Goal: Transaction & Acquisition: Book appointment/travel/reservation

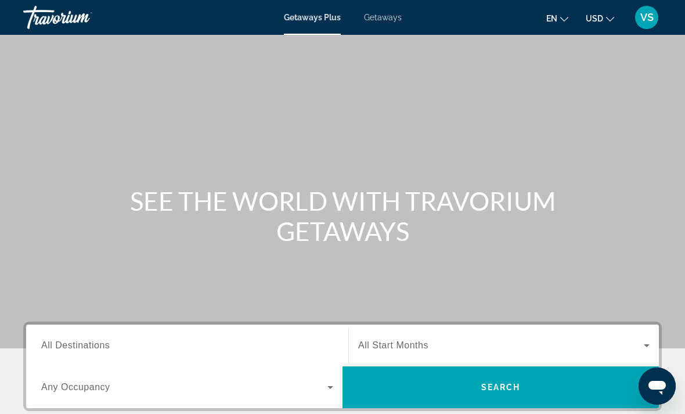
click at [380, 21] on span "Getaways" at bounding box center [383, 17] width 38 height 9
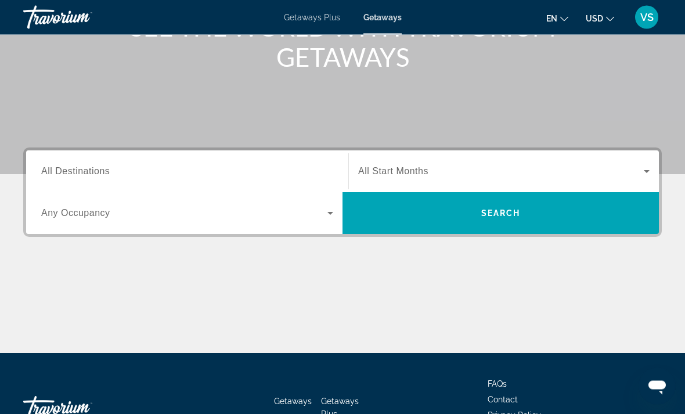
click at [77, 176] on span "All Destinations" at bounding box center [75, 172] width 69 height 10
click at [77, 176] on input "Destination All Destinations" at bounding box center [187, 173] width 292 height 14
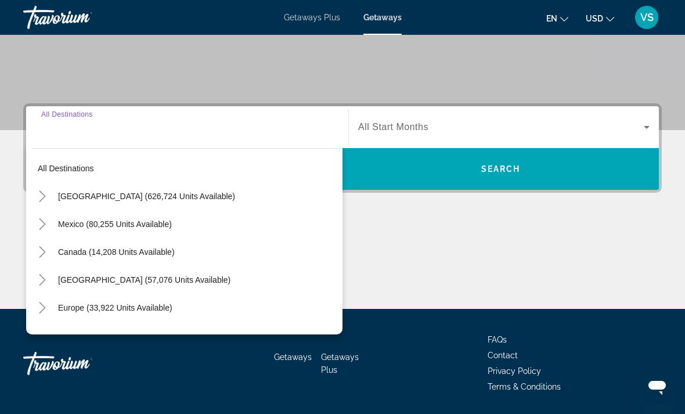
click at [39, 196] on icon "Toggle United States (626,724 units available)" at bounding box center [43, 196] width 12 height 12
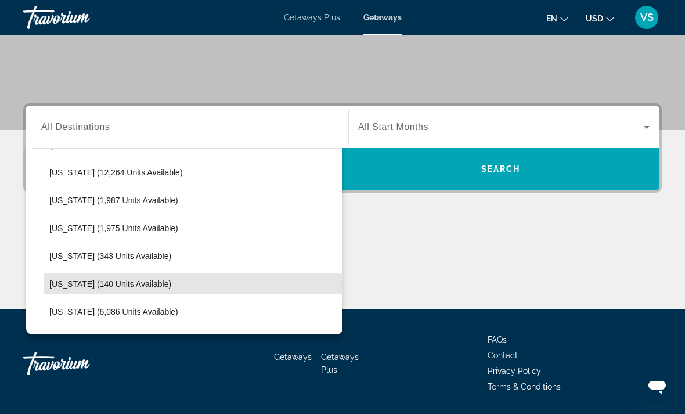
scroll to position [307, 0]
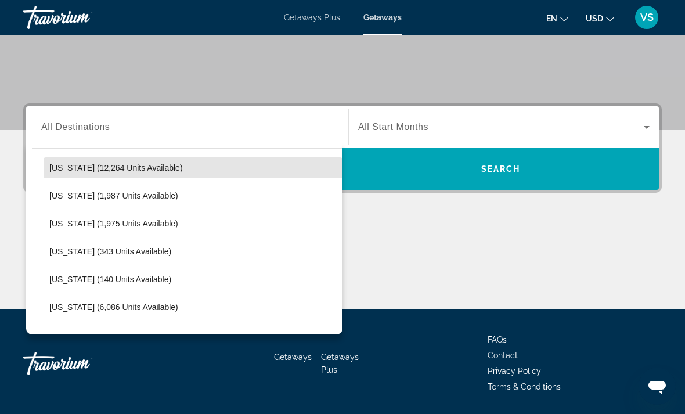
click at [65, 170] on span "[US_STATE] (12,264 units available)" at bounding box center [116, 167] width 134 height 9
type input "**********"
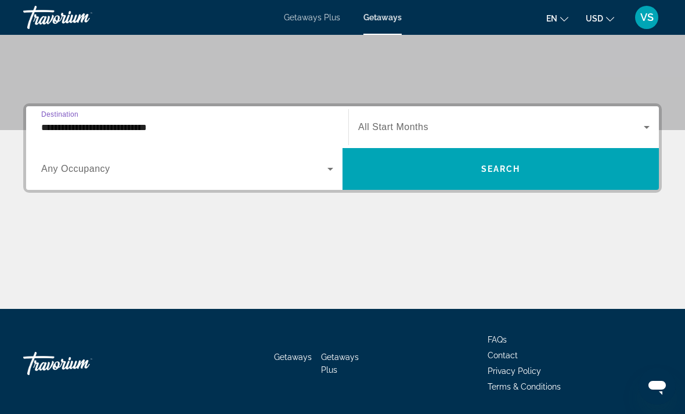
click at [481, 121] on span "Search widget" at bounding box center [501, 127] width 286 height 14
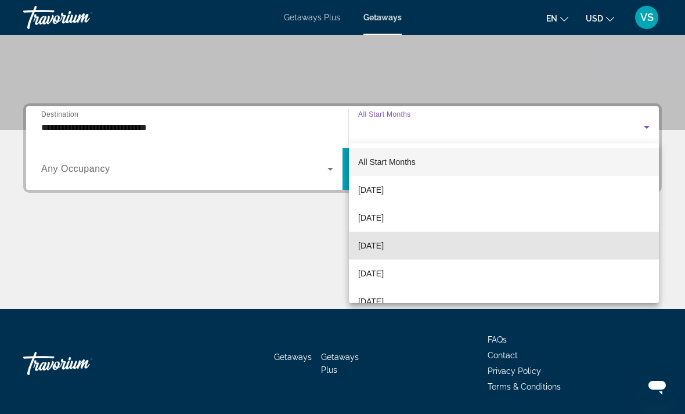
click at [429, 253] on mat-option "[DATE]" at bounding box center [504, 246] width 310 height 28
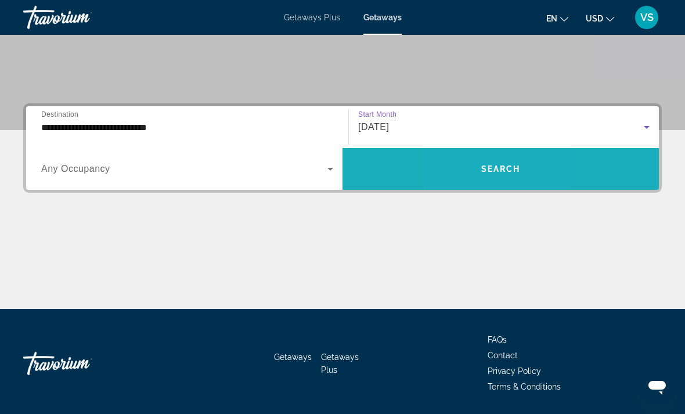
click at [469, 170] on span "Search widget" at bounding box center [501, 169] width 316 height 28
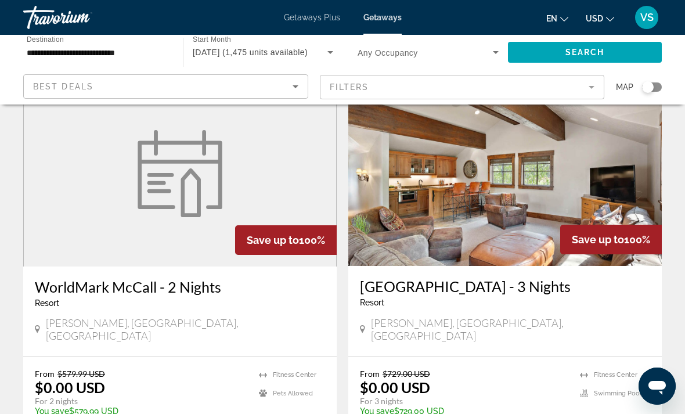
scroll to position [64, 0]
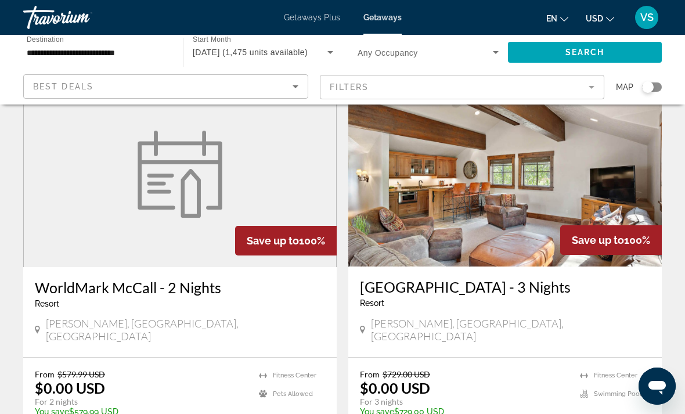
click at [539, 182] on img "Main content" at bounding box center [505, 174] width 314 height 186
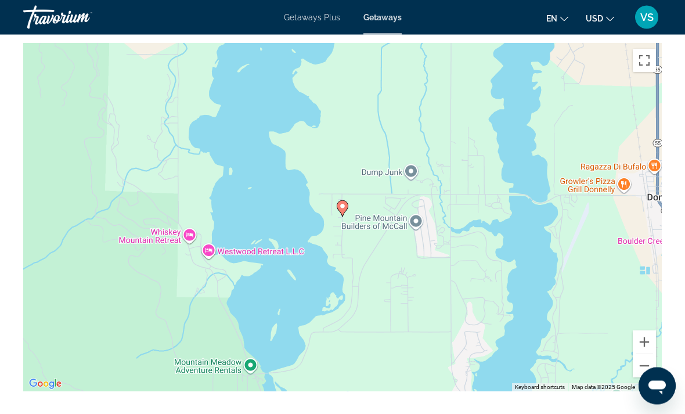
scroll to position [1604, 0]
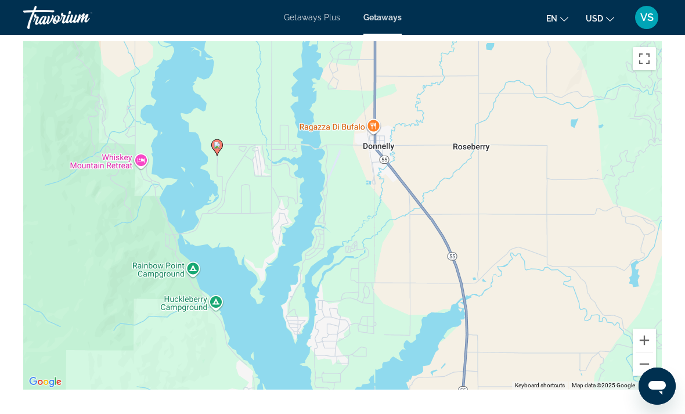
click at [650, 357] on button "Zoom out" at bounding box center [644, 363] width 23 height 23
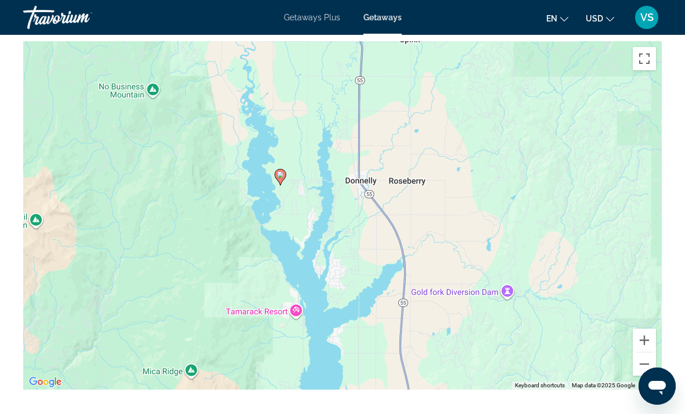
click at [646, 361] on button "Zoom out" at bounding box center [644, 363] width 23 height 23
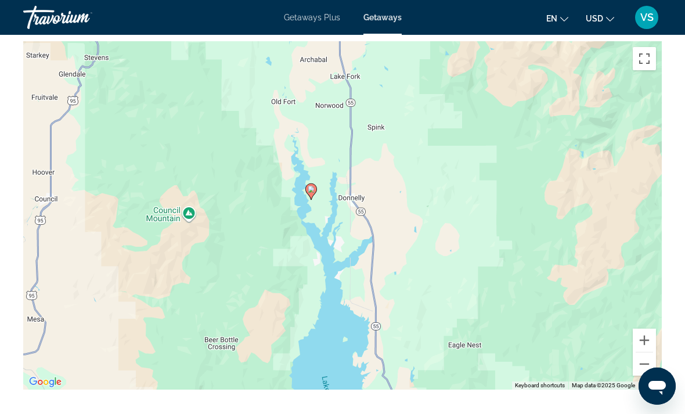
click at [642, 362] on button "Zoom out" at bounding box center [644, 363] width 23 height 23
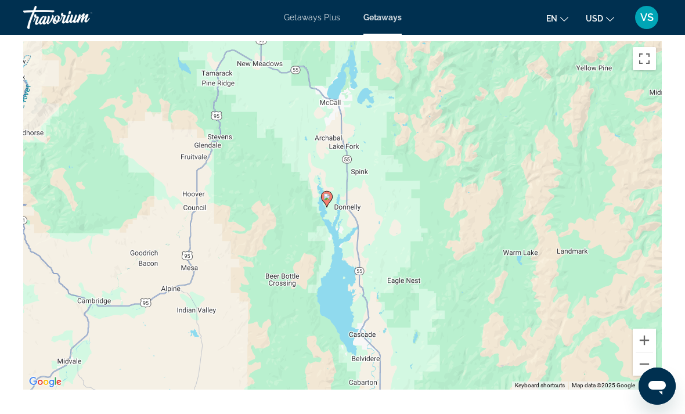
click at [645, 361] on button "Zoom out" at bounding box center [644, 363] width 23 height 23
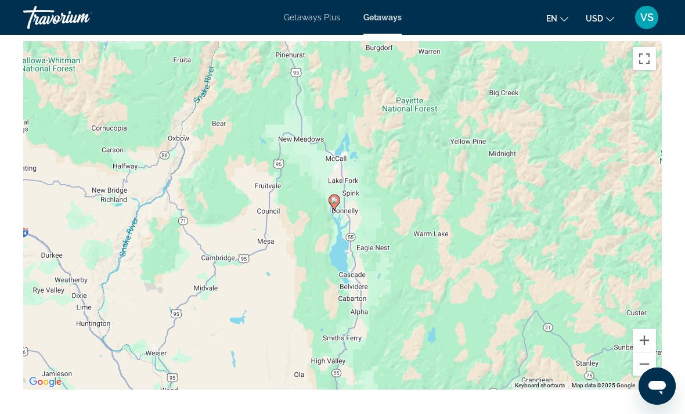
click at [647, 359] on button "Zoom out" at bounding box center [644, 363] width 23 height 23
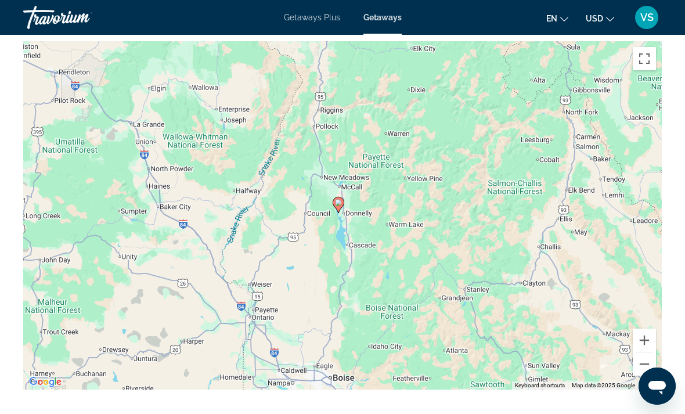
click at [643, 361] on button "Zoom out" at bounding box center [644, 363] width 23 height 23
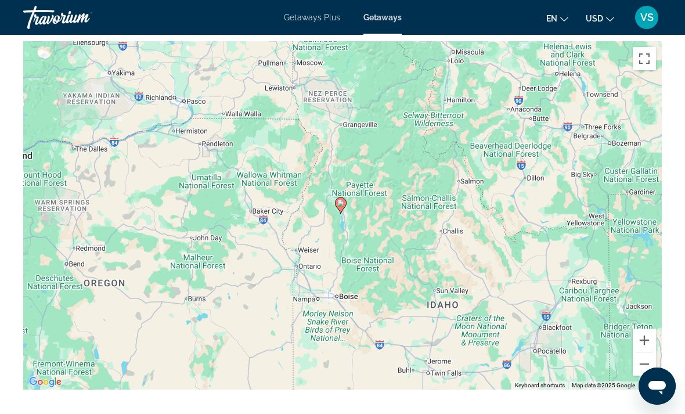
click at [642, 361] on button "Zoom out" at bounding box center [644, 363] width 23 height 23
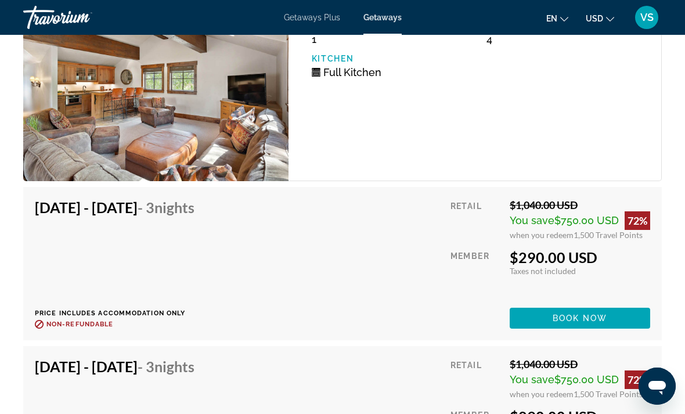
scroll to position [2152, 0]
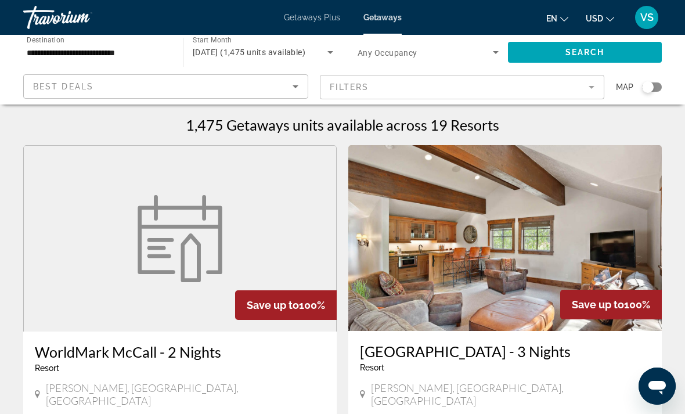
click at [110, 49] on input "**********" at bounding box center [97, 53] width 141 height 14
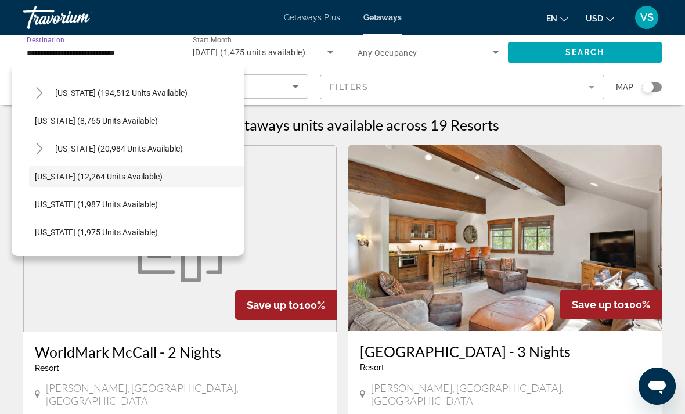
scroll to position [218, 0]
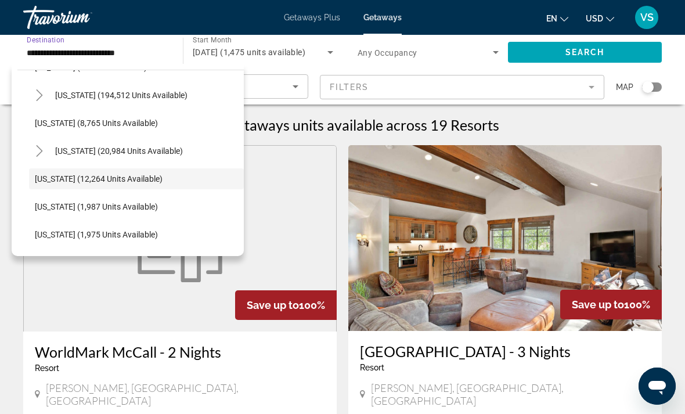
click at [37, 152] on icon "Toggle Hawaii (20,984 units available)" at bounding box center [40, 151] width 12 height 12
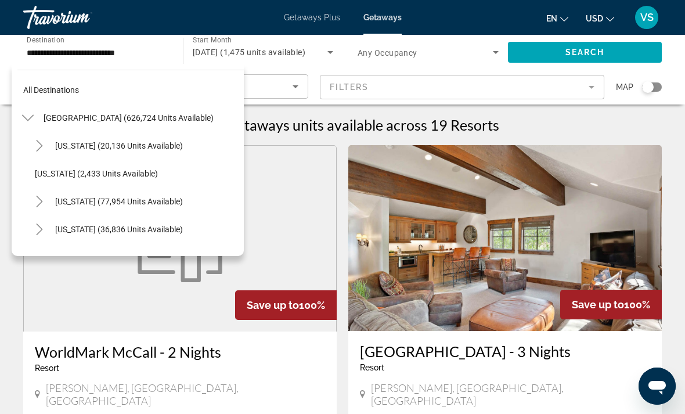
scroll to position [0, 0]
click at [34, 117] on mat-icon "Toggle United States (626,724 units available)" at bounding box center [27, 118] width 20 height 20
click at [30, 122] on icon "Toggle United States (626,724 units available)" at bounding box center [28, 118] width 12 height 12
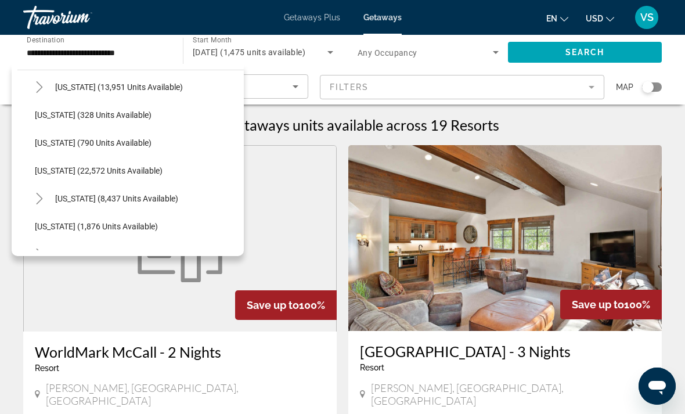
scroll to position [961, 0]
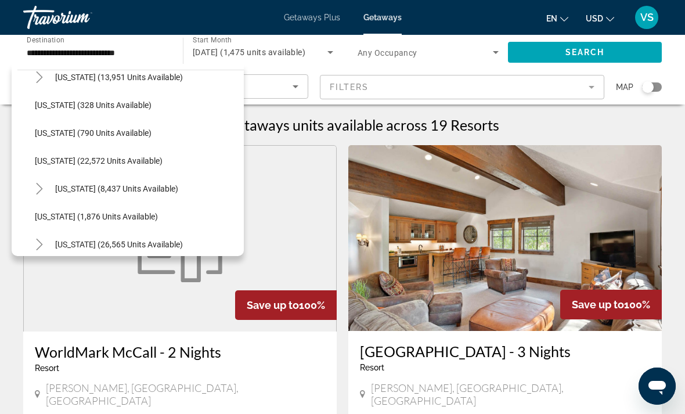
click at [46, 159] on span "[US_STATE] (22,572 units available)" at bounding box center [99, 160] width 128 height 9
type input "**********"
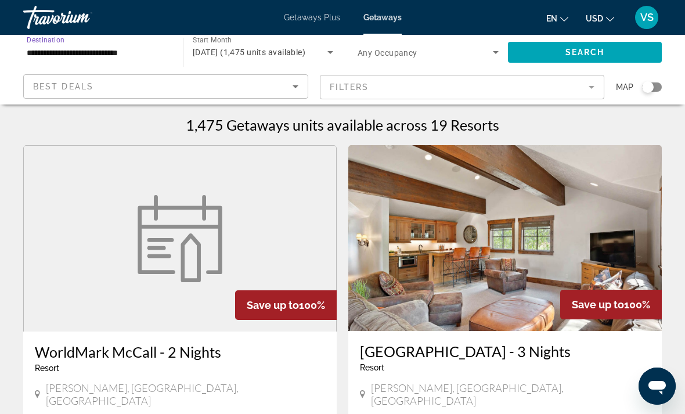
click at [305, 56] on span "[DATE] (1,475 units available)" at bounding box center [249, 52] width 113 height 9
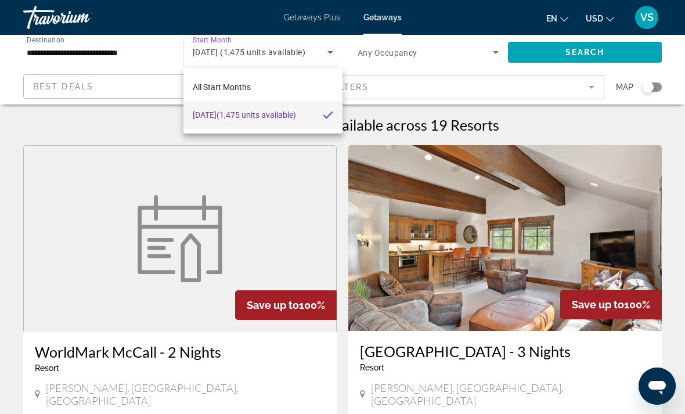
click at [584, 51] on div at bounding box center [342, 207] width 685 height 414
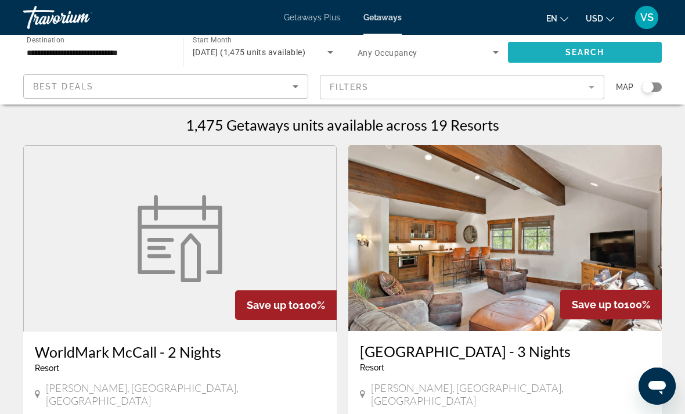
click at [573, 57] on span "Search" at bounding box center [585, 52] width 39 height 9
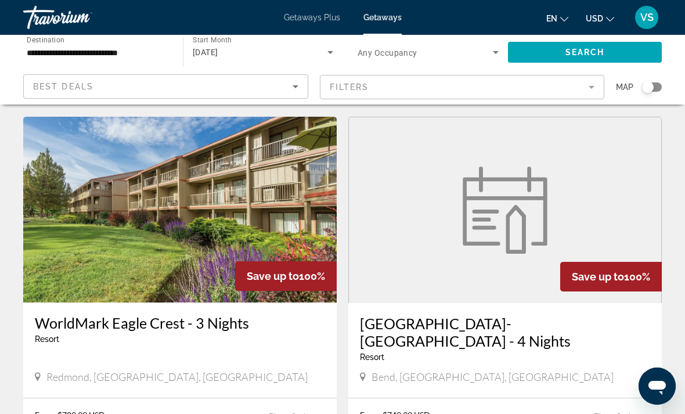
scroll to position [2071, 0]
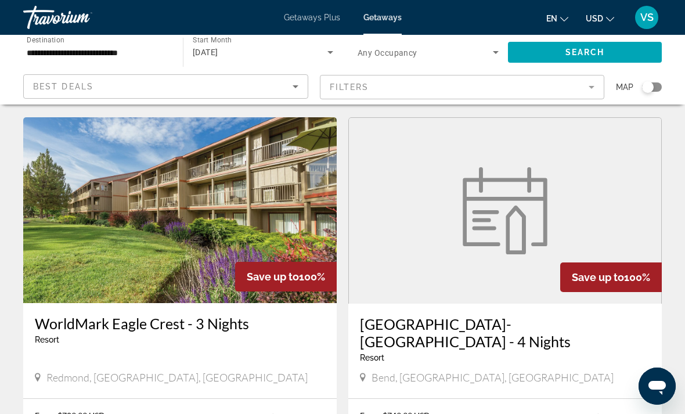
click at [390, 196] on figure "Main content" at bounding box center [505, 211] width 312 height 186
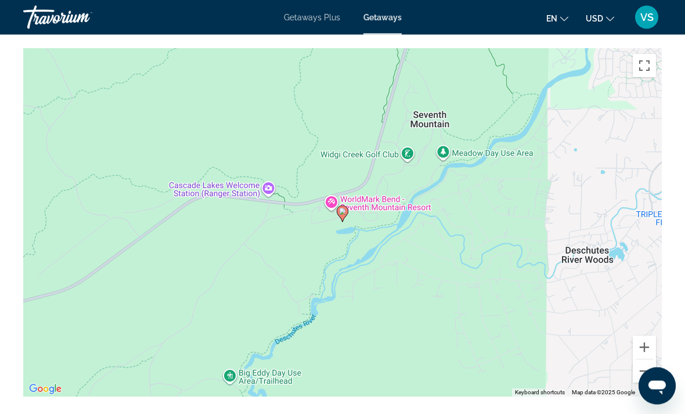
scroll to position [918, 0]
click at [641, 378] on button "Zoom out" at bounding box center [644, 370] width 23 height 23
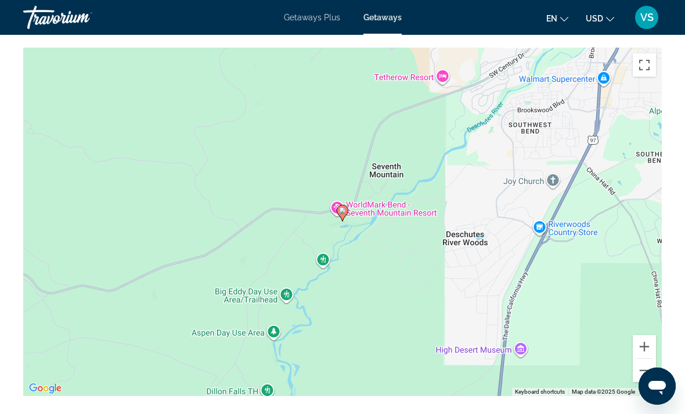
click at [641, 374] on button "Zoom out" at bounding box center [644, 370] width 23 height 23
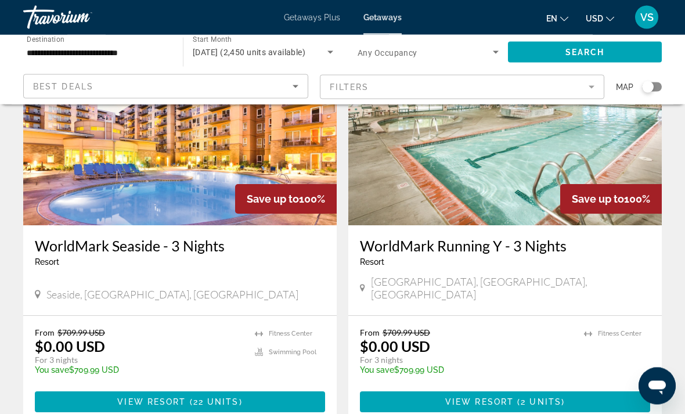
scroll to position [1743, 0]
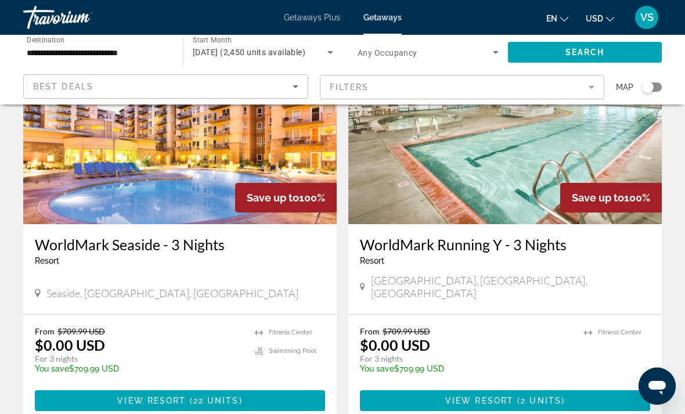
click at [531, 150] on img "Main content" at bounding box center [505, 131] width 314 height 186
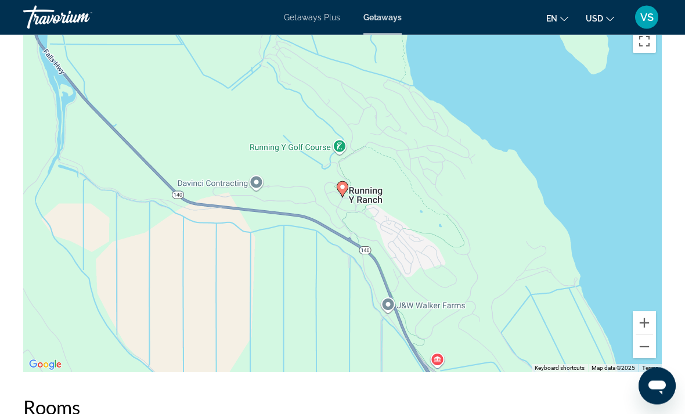
scroll to position [2046, 0]
click at [650, 346] on button "Zoom out" at bounding box center [644, 346] width 23 height 23
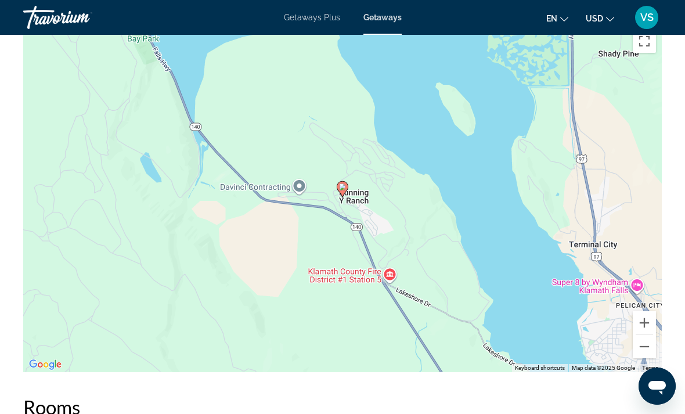
click at [648, 344] on button "Zoom out" at bounding box center [644, 346] width 23 height 23
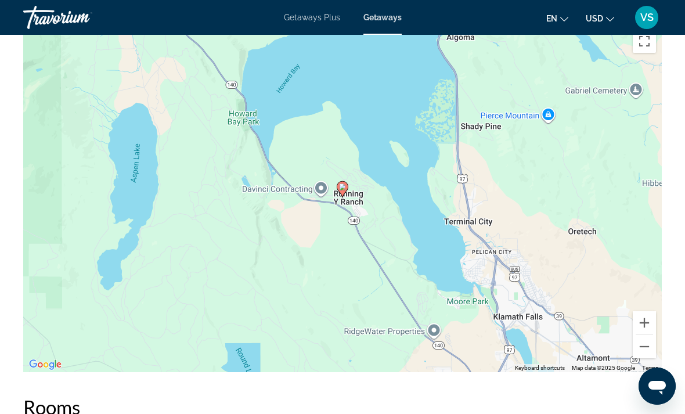
click at [650, 341] on button "Zoom out" at bounding box center [644, 346] width 23 height 23
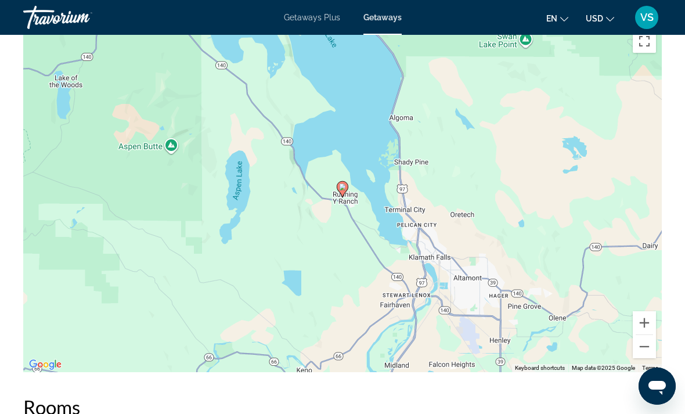
click at [642, 344] on button "Zoom out" at bounding box center [644, 346] width 23 height 23
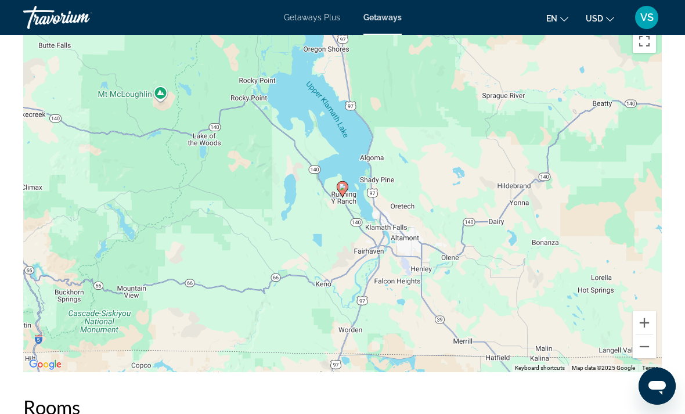
click at [644, 344] on button "Zoom out" at bounding box center [644, 346] width 23 height 23
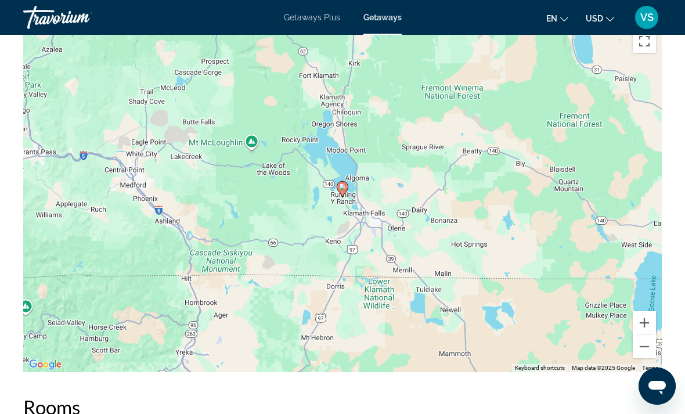
click at [640, 349] on button "Zoom out" at bounding box center [644, 346] width 23 height 23
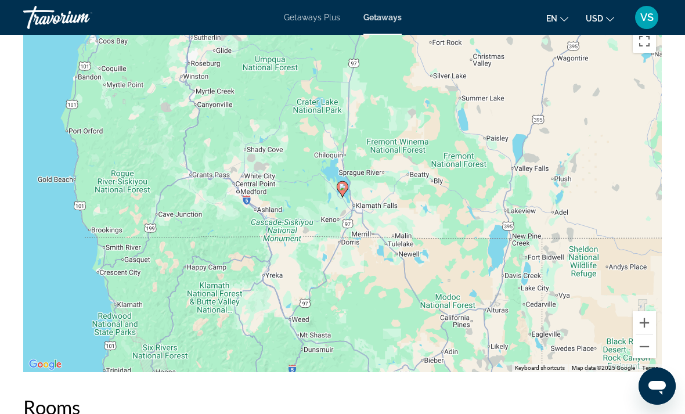
click at [639, 344] on button "Zoom out" at bounding box center [644, 346] width 23 height 23
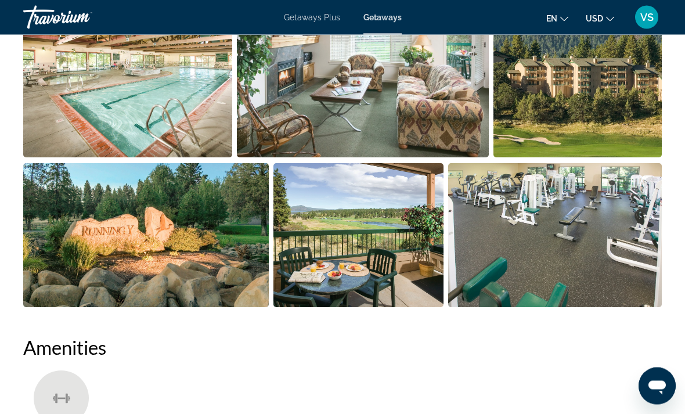
scroll to position [819, 0]
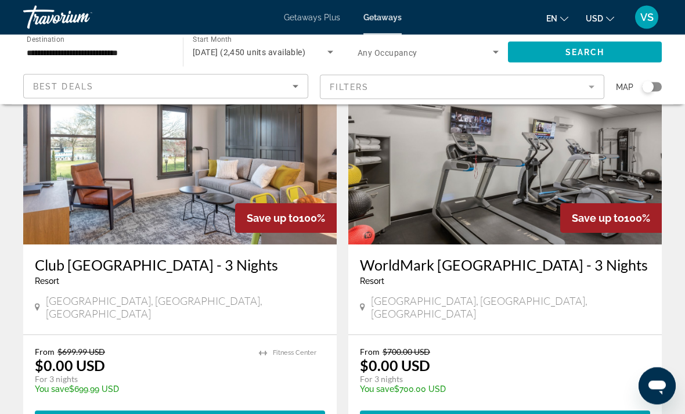
scroll to position [1315, 0]
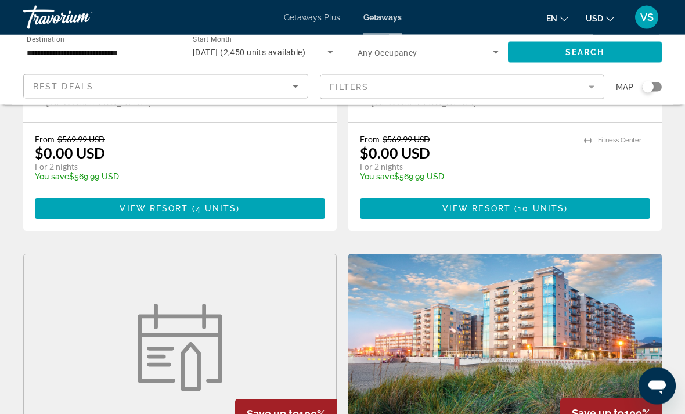
click at [80, 46] on input "**********" at bounding box center [97, 53] width 141 height 14
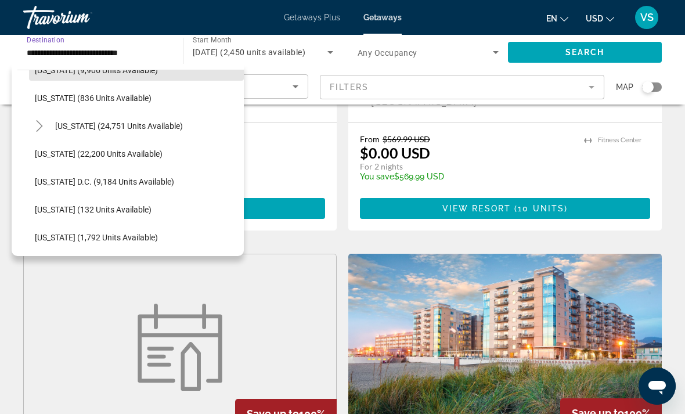
scroll to position [1113, 0]
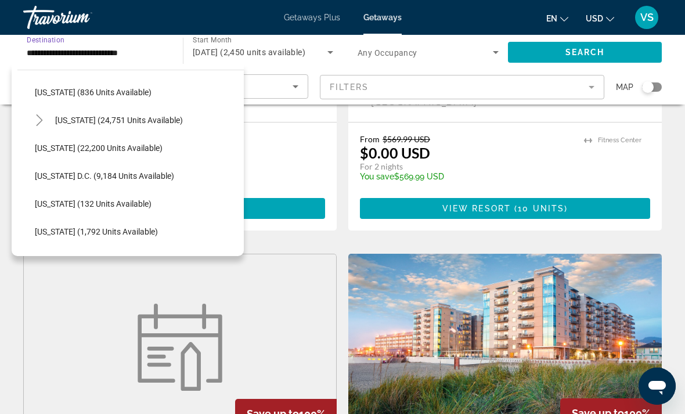
click at [47, 147] on span "[US_STATE] (22,200 units available)" at bounding box center [99, 147] width 128 height 9
type input "**********"
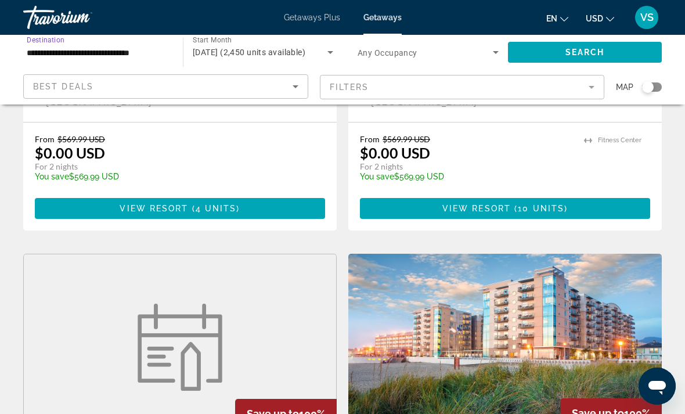
click at [591, 48] on span "Search" at bounding box center [585, 52] width 39 height 9
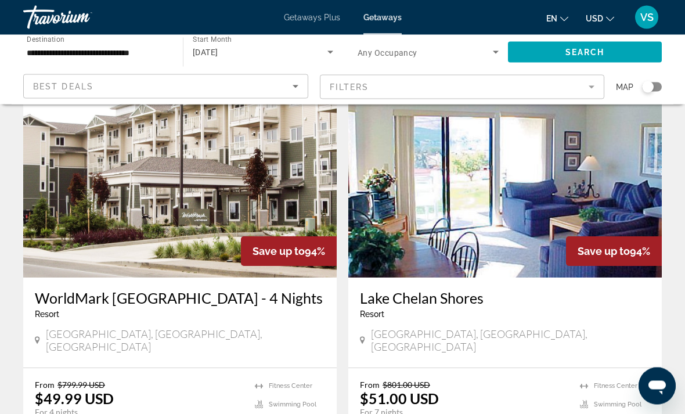
scroll to position [2093, 0]
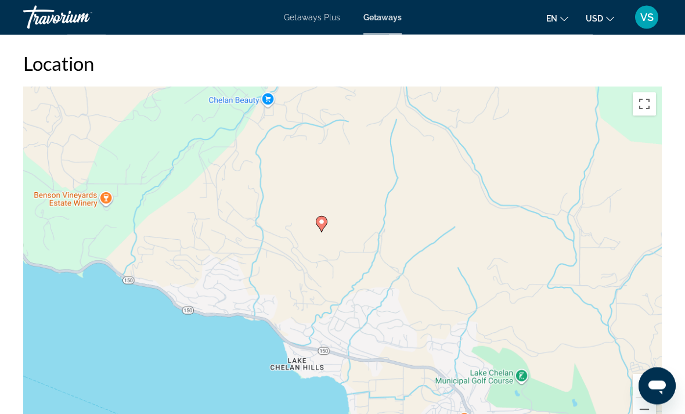
scroll to position [1556, 0]
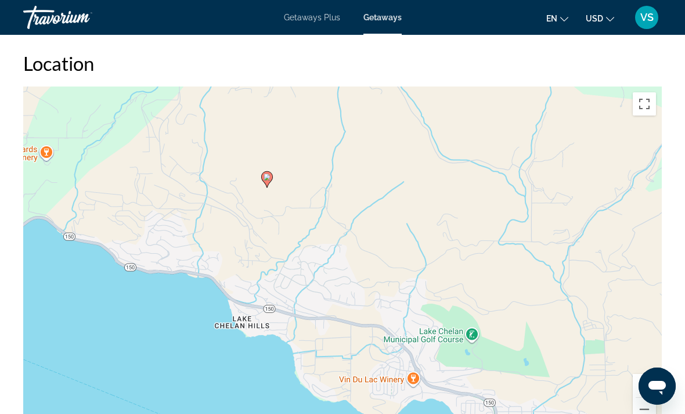
click at [638, 409] on button "Zoom out" at bounding box center [644, 409] width 23 height 23
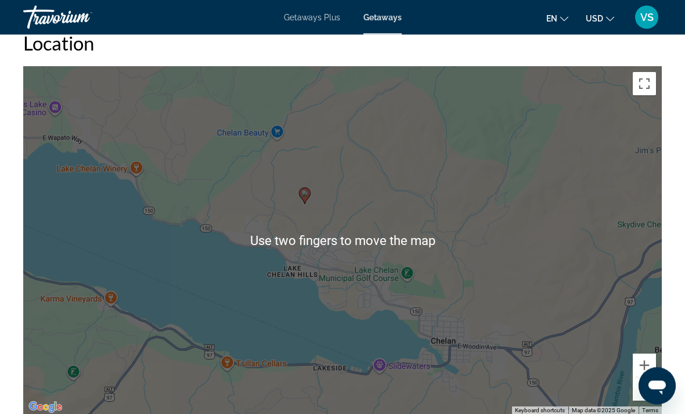
scroll to position [1576, 0]
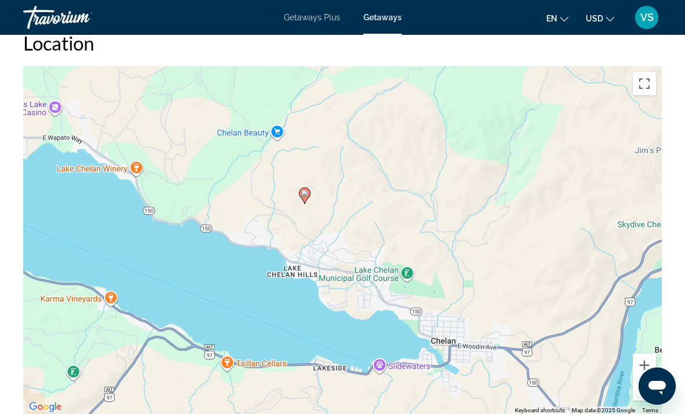
click at [642, 377] on button "Zoom out" at bounding box center [644, 388] width 23 height 23
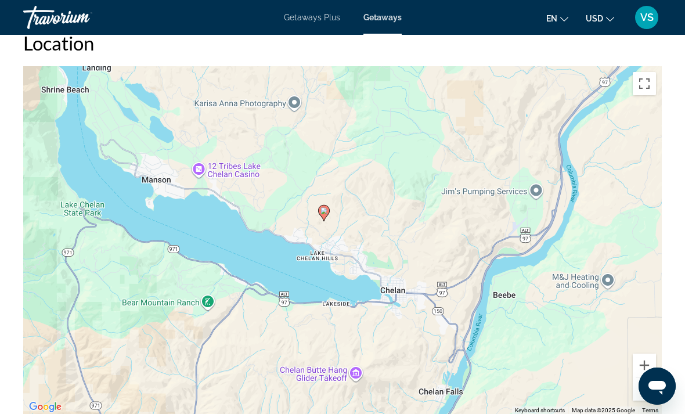
click at [640, 384] on button "Zoom out" at bounding box center [644, 388] width 23 height 23
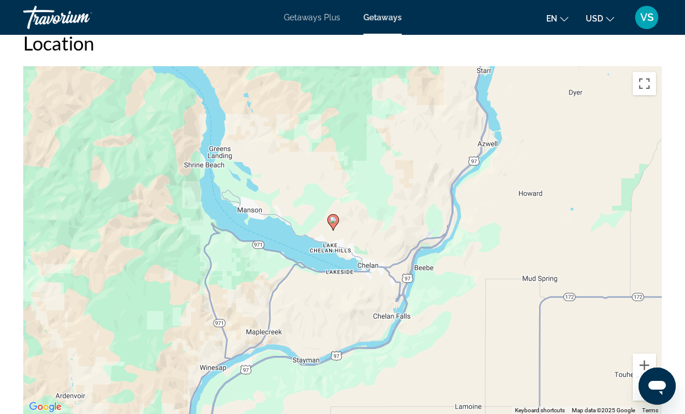
click at [643, 390] on button "Zoom out" at bounding box center [644, 388] width 23 height 23
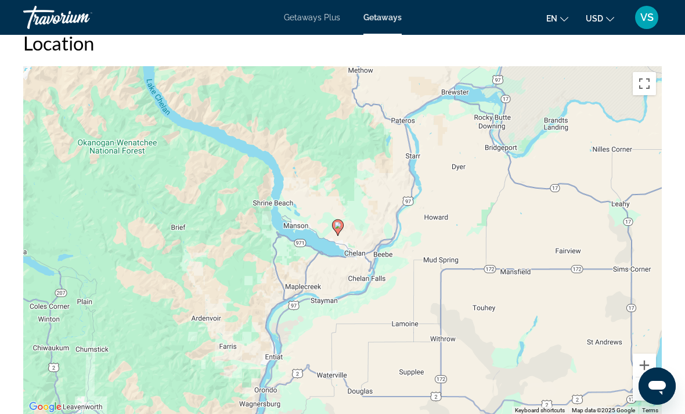
click at [642, 382] on button "Zoom out" at bounding box center [644, 388] width 23 height 23
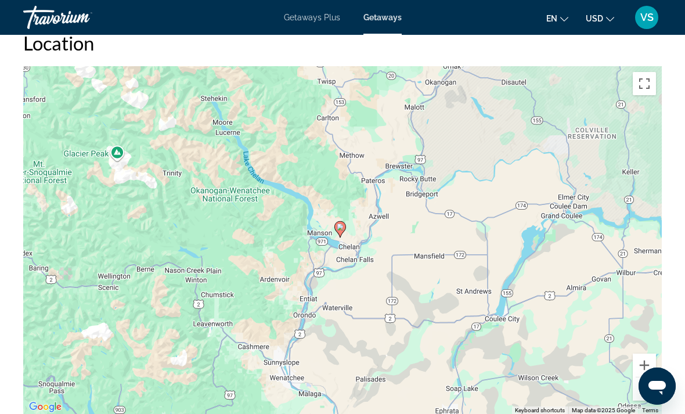
click at [641, 381] on button "Zoom out" at bounding box center [644, 388] width 23 height 23
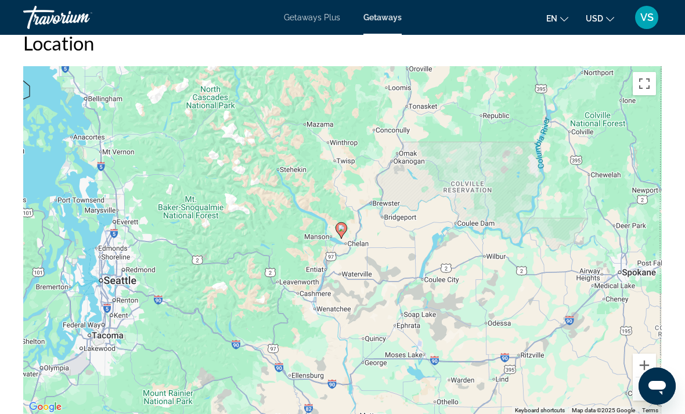
click at [646, 365] on button "Zoom in" at bounding box center [644, 365] width 23 height 23
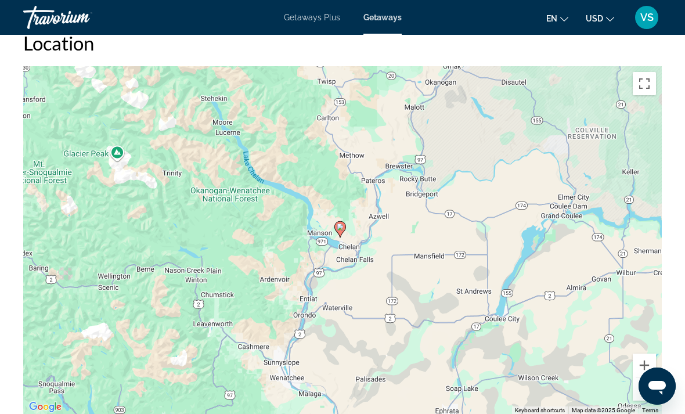
click at [646, 364] on button "Zoom in" at bounding box center [644, 365] width 23 height 23
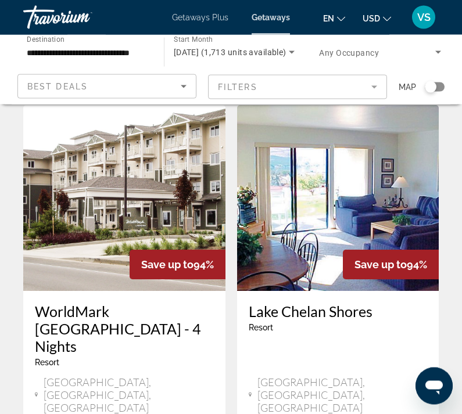
scroll to position [2290, 0]
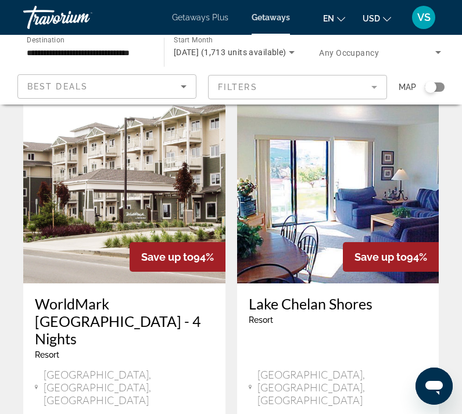
click at [130, 368] on span "[GEOGRAPHIC_DATA], [GEOGRAPHIC_DATA], [GEOGRAPHIC_DATA]" at bounding box center [129, 387] width 170 height 38
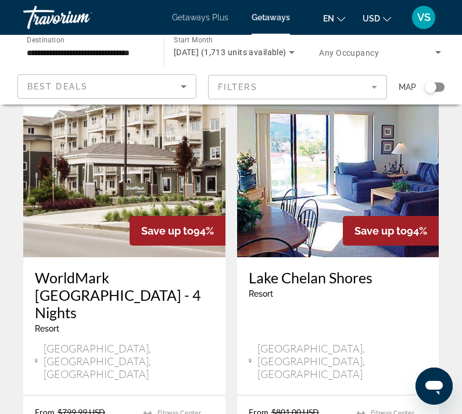
scroll to position [2314, 0]
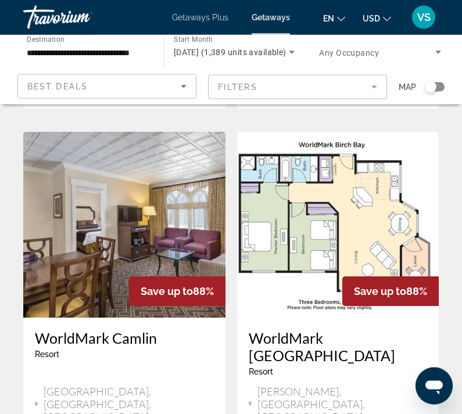
scroll to position [2233, 0]
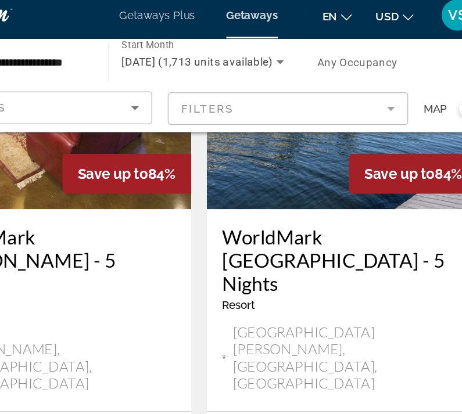
scroll to position [627, 0]
